Goal: Transaction & Acquisition: Purchase product/service

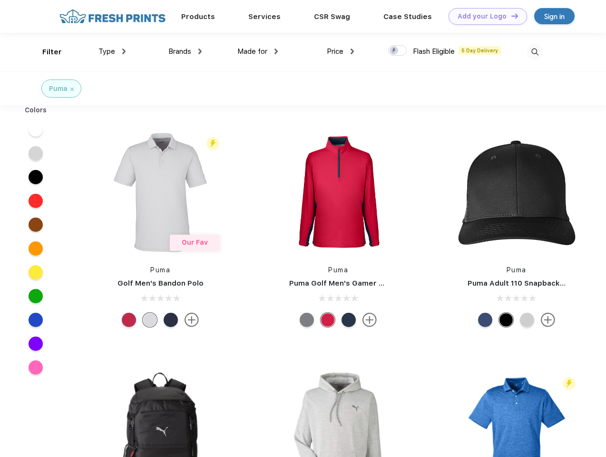
scroll to position [0, 0]
click at [484, 16] on link "Add your Logo Design Tool" at bounding box center [487, 16] width 78 height 17
click at [0, 0] on div "Design Tool" at bounding box center [0, 0] width 0 height 0
click at [510, 16] on link "Add your Logo Design Tool" at bounding box center [487, 16] width 78 height 17
click at [46, 52] on div "Filter" at bounding box center [51, 52] width 19 height 11
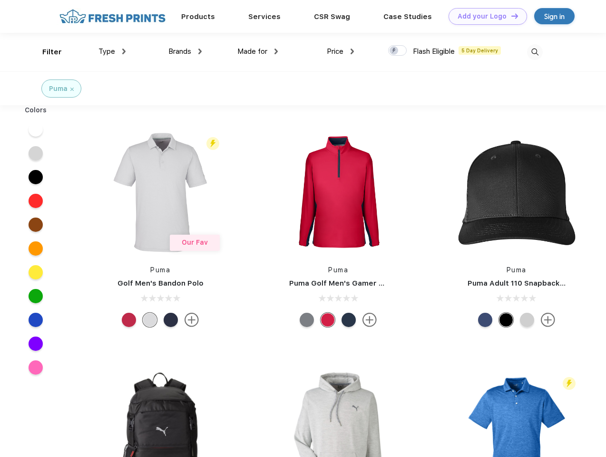
click at [112, 51] on span "Type" at bounding box center [106, 51] width 17 height 9
click at [185, 51] on span "Brands" at bounding box center [179, 51] width 23 height 9
click at [258, 51] on span "Made for" at bounding box center [252, 51] width 30 height 9
click at [341, 51] on span "Price" at bounding box center [335, 51] width 17 height 9
click at [398, 51] on div at bounding box center [397, 50] width 19 height 10
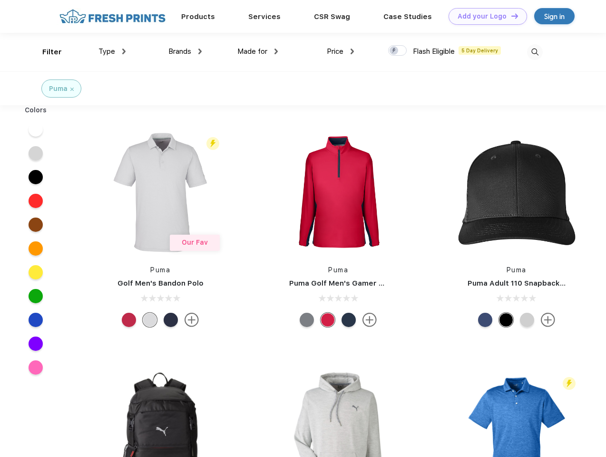
click at [394, 51] on input "checkbox" at bounding box center [391, 48] width 6 height 6
click at [535, 52] on img at bounding box center [535, 52] width 16 height 16
